Goal: Find specific page/section: Find specific page/section

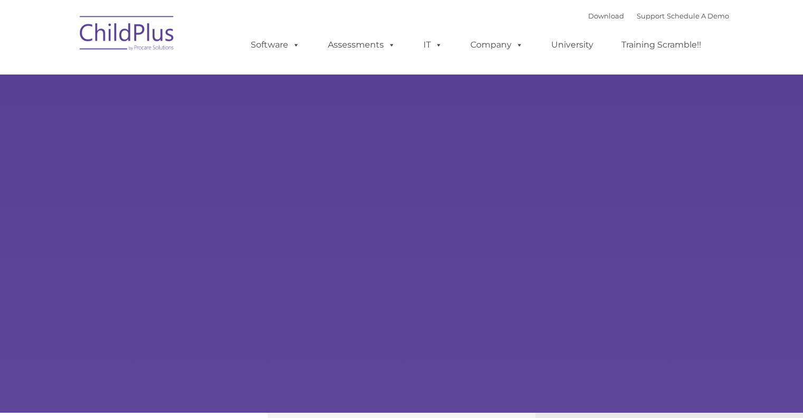
select select "MEDIUM"
type input ""
select select "MEDIUM"
